Goal: Register for event/course

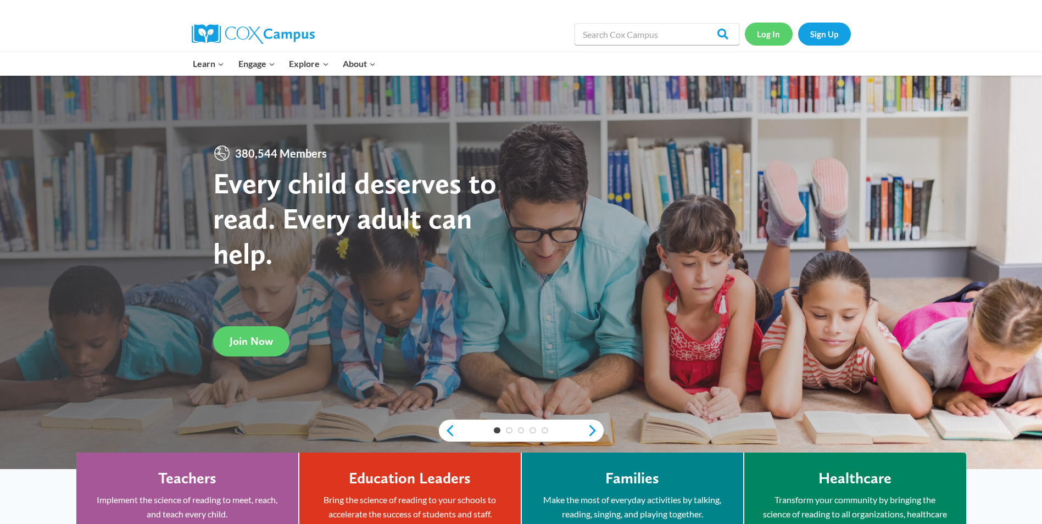
click at [774, 41] on link "Log In" at bounding box center [769, 34] width 48 height 23
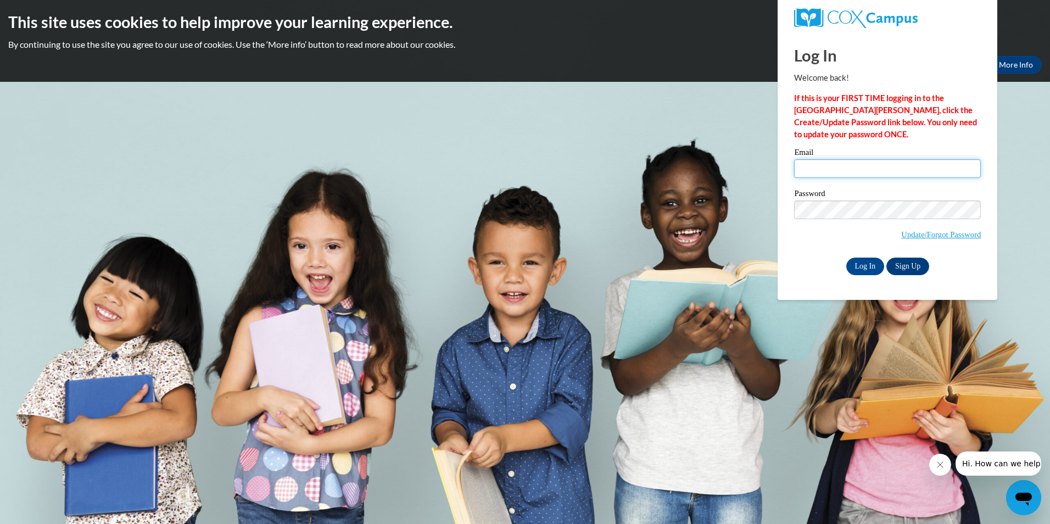
click at [853, 168] on input "Email" at bounding box center [887, 168] width 187 height 19
type input "tceaser1@wildcat.fvsu.edu"
click at [846, 258] on input "Log In" at bounding box center [865, 267] width 38 height 18
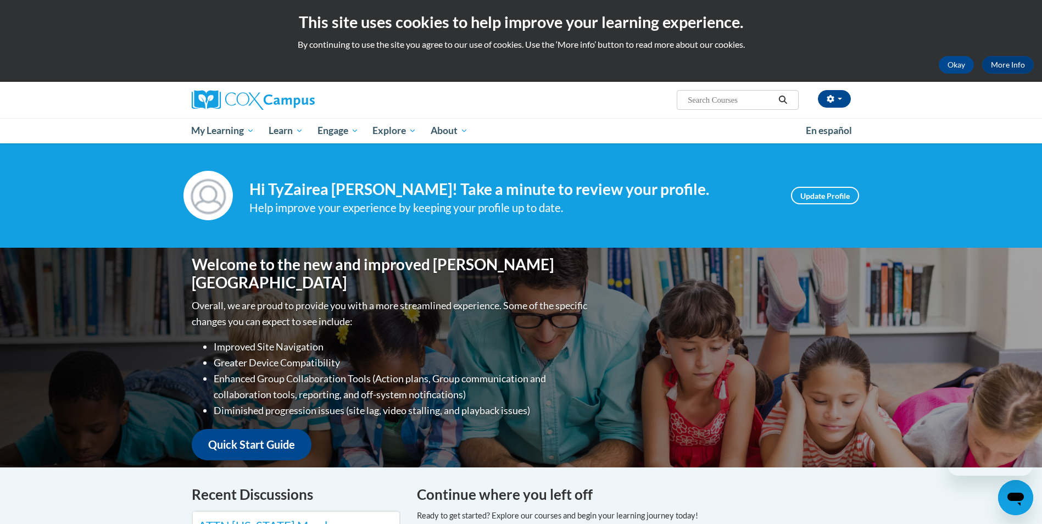
scroll to position [55, 0]
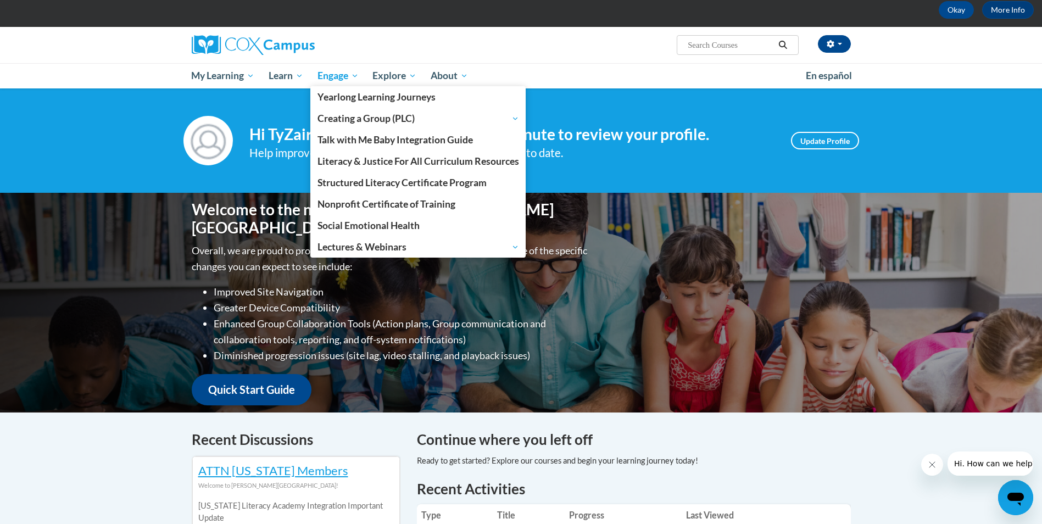
click at [341, 75] on span "Engage" at bounding box center [337, 75] width 41 height 13
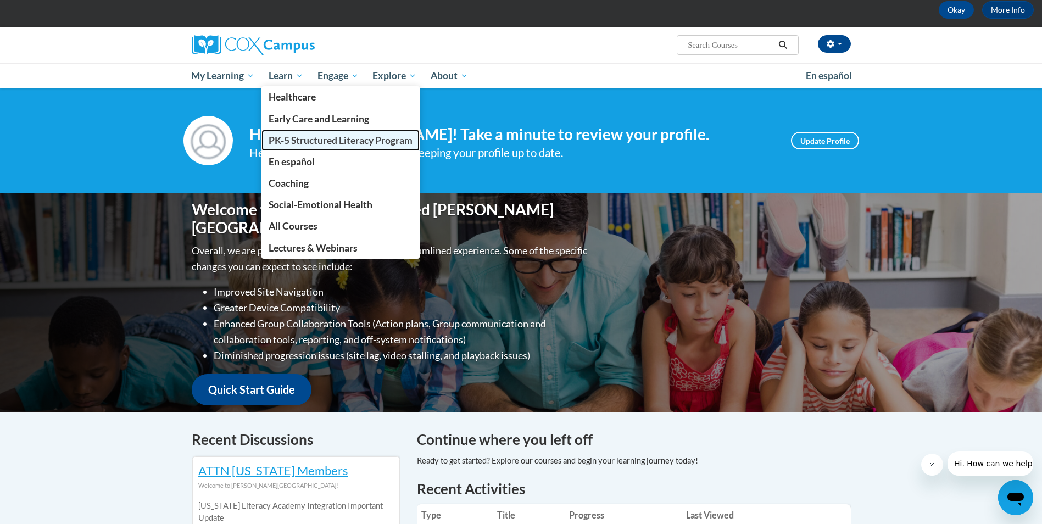
click at [297, 143] on span "PK-5 Structured Literacy Program" at bounding box center [341, 141] width 144 height 12
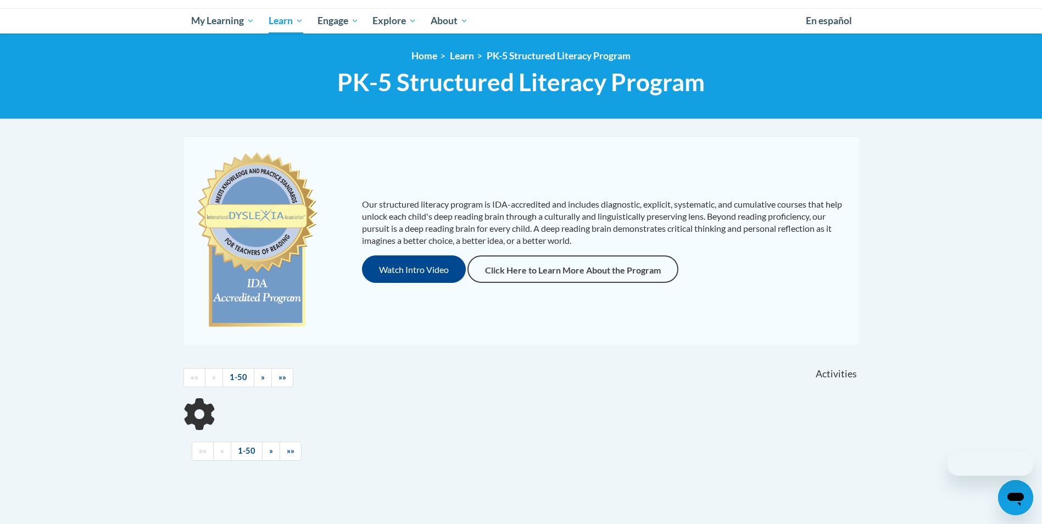
scroll to position [275, 0]
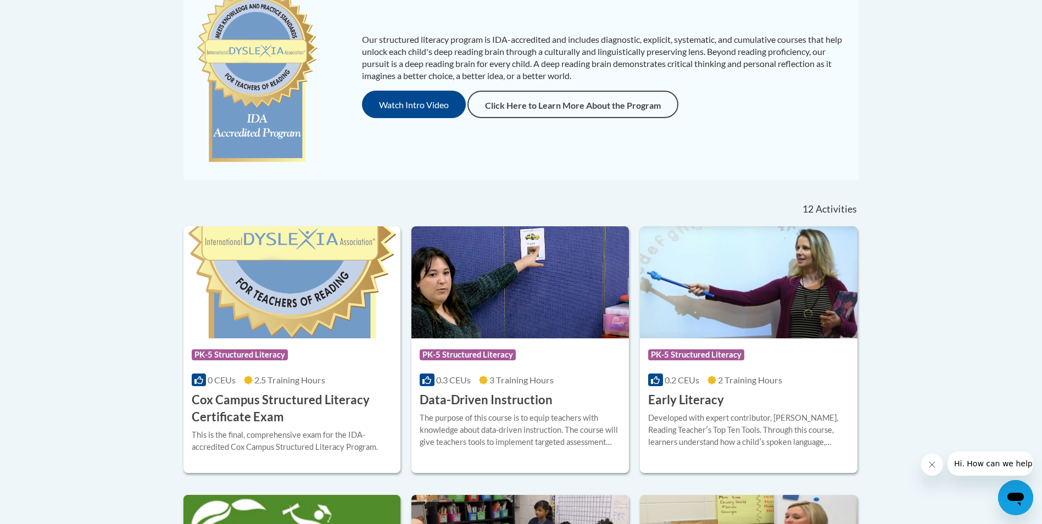
click at [847, 209] on span "Activities" at bounding box center [836, 209] width 41 height 12
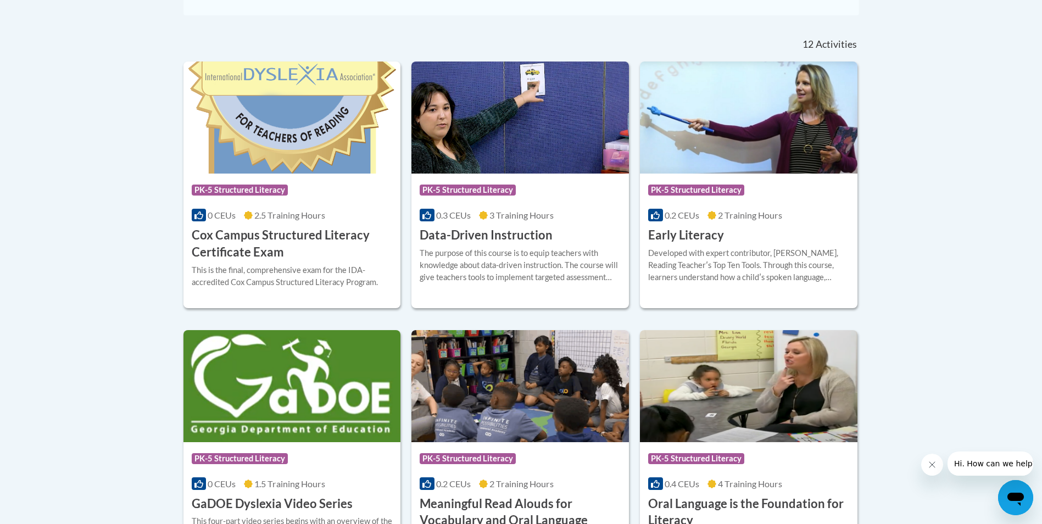
scroll to position [494, 0]
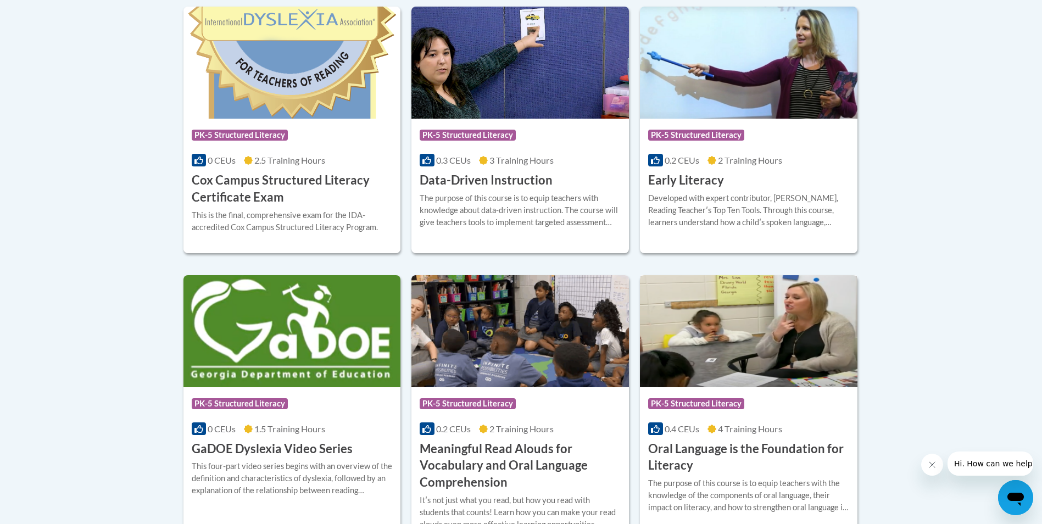
click at [722, 325] on img at bounding box center [749, 331] width 218 height 112
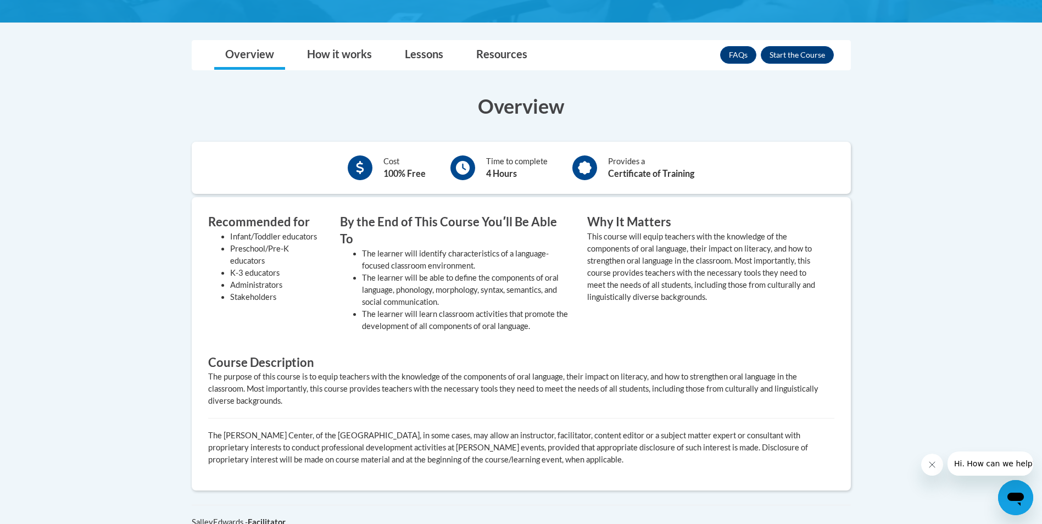
scroll to position [252, 0]
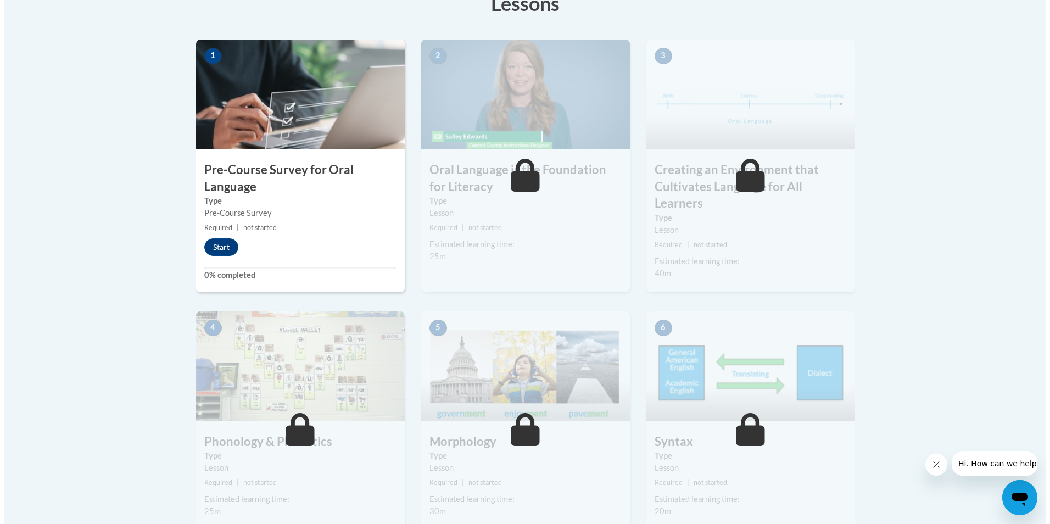
scroll to position [275, 0]
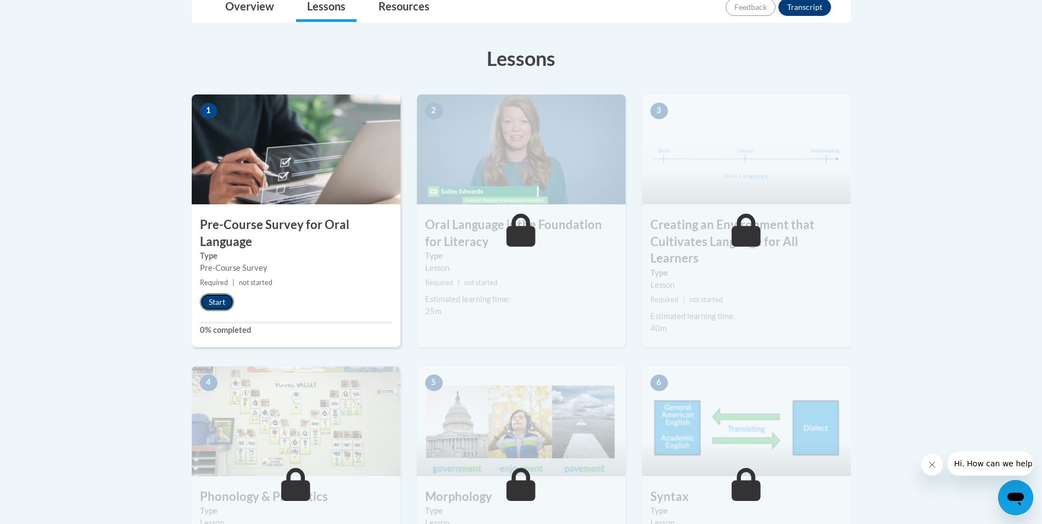
click at [227, 304] on button "Start" at bounding box center [217, 302] width 34 height 18
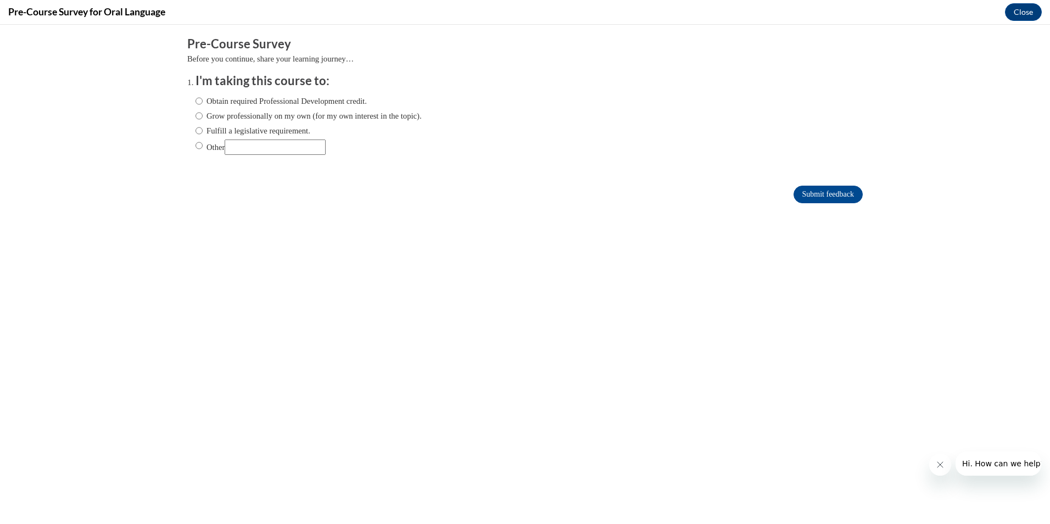
scroll to position [0, 0]
click at [270, 104] on label "Obtain required Professional Development credit." at bounding box center [281, 101] width 171 height 12
click at [203, 104] on input "Obtain required Professional Development credit." at bounding box center [199, 101] width 7 height 12
radio input "true"
click at [801, 196] on input "Submit feedback" at bounding box center [828, 195] width 69 height 18
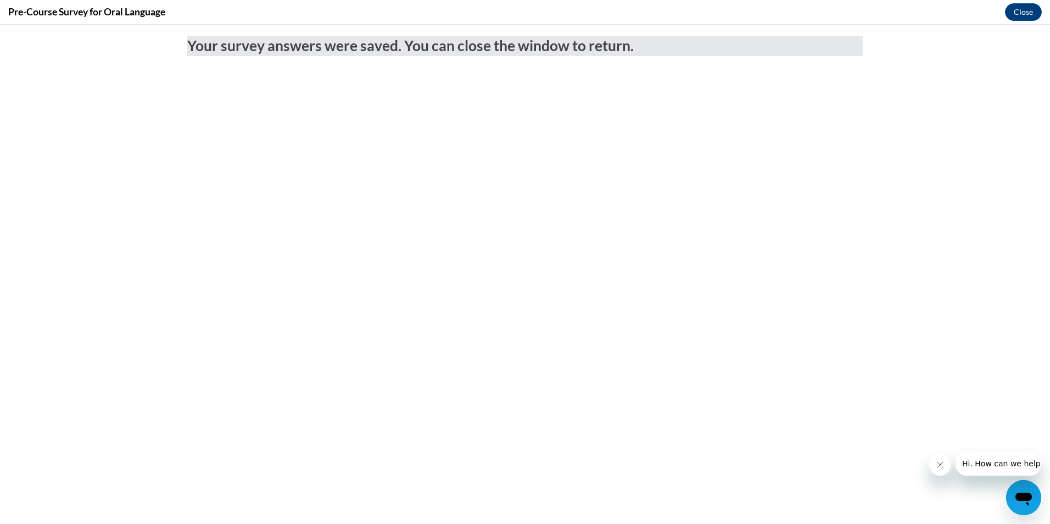
click at [948, 463] on button "Close message from company" at bounding box center [940, 465] width 22 height 22
click at [943, 467] on icon "Close message from company" at bounding box center [939, 464] width 9 height 9
click at [1019, 13] on button "Close" at bounding box center [1023, 12] width 37 height 18
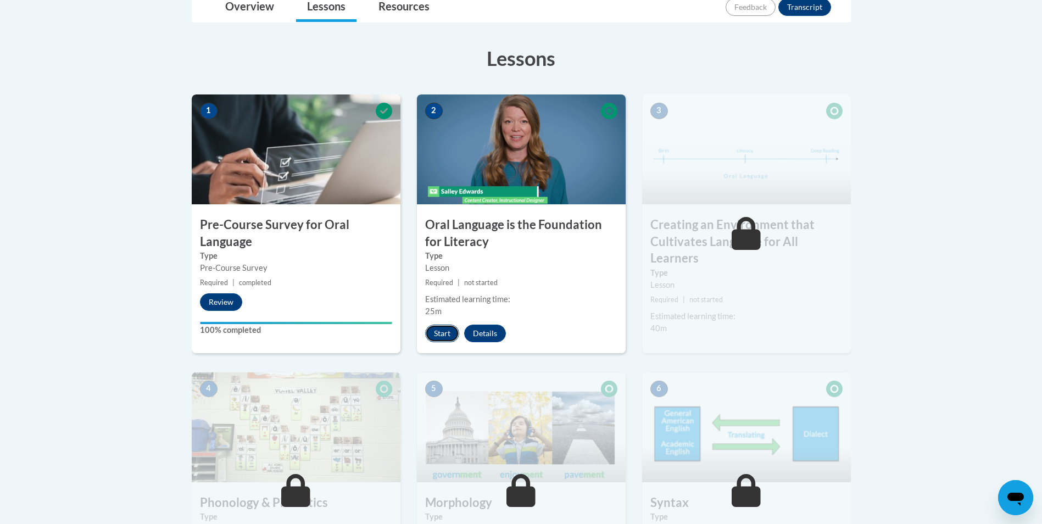
click at [449, 334] on button "Start" at bounding box center [442, 334] width 34 height 18
